Goal: Answer question/provide support: Share knowledge or assist other users

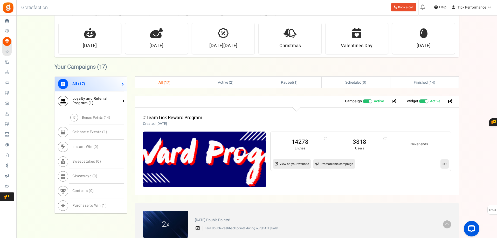
click at [108, 98] on link "Loyalty and Referral Program ( 1 )" at bounding box center [91, 101] width 72 height 19
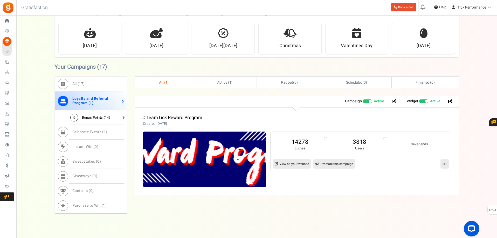
click at [109, 115] on link "Bonus Points ( 14 )" at bounding box center [91, 118] width 72 height 15
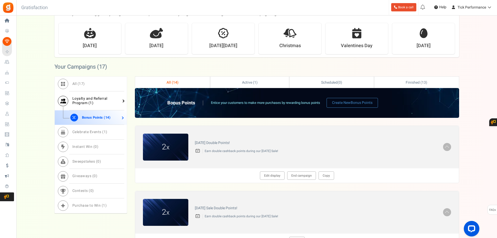
click at [88, 94] on link "Loyalty and Referral Program ( 1 )" at bounding box center [91, 101] width 72 height 19
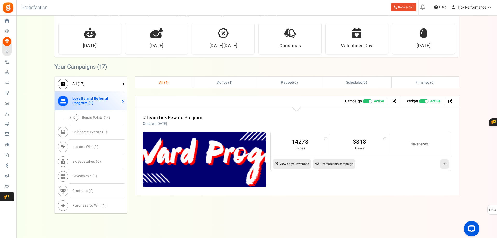
click at [92, 82] on link "All ( 17 )" at bounding box center [91, 84] width 72 height 15
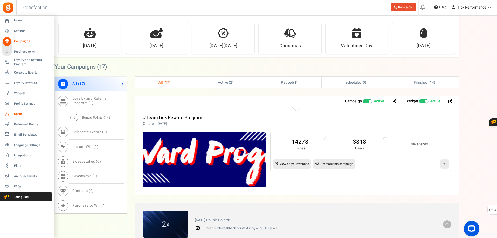
click at [19, 113] on span "Users" at bounding box center [32, 114] width 36 height 4
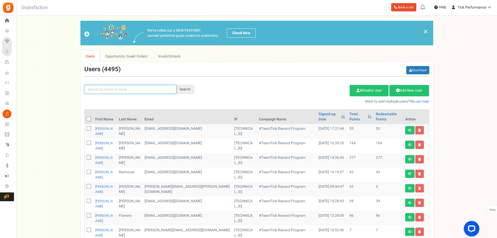
click at [143, 90] on input "text" at bounding box center [130, 89] width 92 height 9
paste input "193768"
type input "193768"
click at [184, 86] on div "Search" at bounding box center [185, 89] width 18 height 9
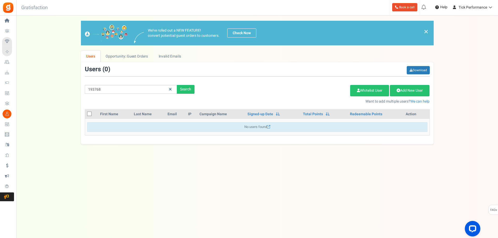
click at [171, 89] on icon at bounding box center [170, 90] width 3 height 4
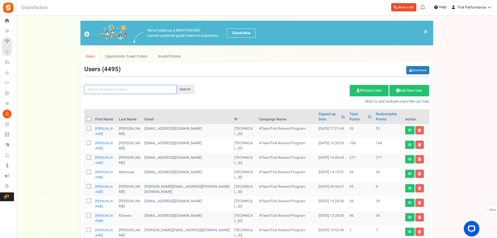
click at [151, 91] on input "text" at bounding box center [130, 89] width 92 height 9
paste input "[PERSON_NAME][EMAIL_ADDRESS][PERSON_NAME][DOMAIN_NAME]"
type input "[PERSON_NAME][EMAIL_ADDRESS][PERSON_NAME][DOMAIN_NAME]"
click at [177, 89] on div "Search" at bounding box center [185, 89] width 18 height 9
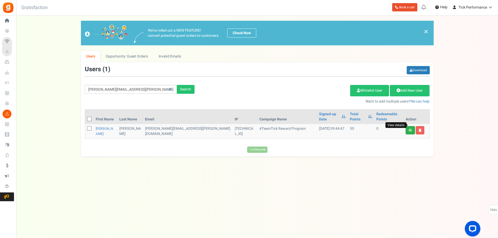
click at [409, 129] on icon at bounding box center [411, 130] width 4 height 3
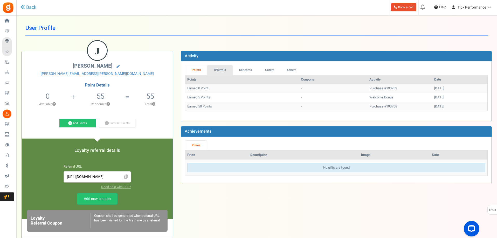
click at [221, 72] on link "Referrals" at bounding box center [219, 70] width 25 height 10
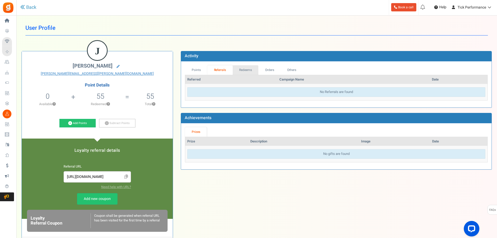
click at [245, 72] on link "Redeems" at bounding box center [246, 70] width 26 height 10
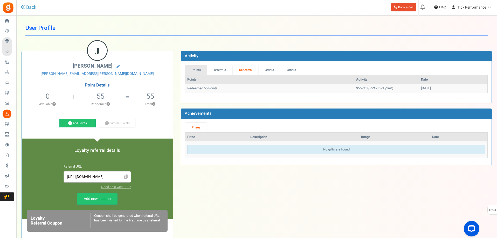
click at [198, 72] on link "Points" at bounding box center [196, 70] width 22 height 10
